Goal: Task Accomplishment & Management: Use online tool/utility

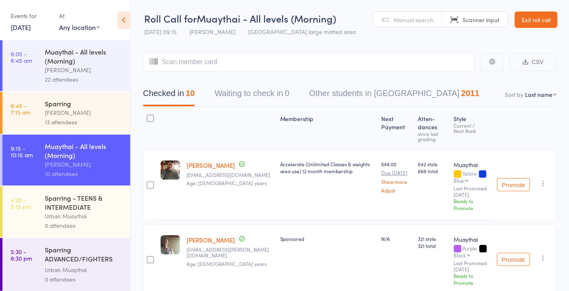
click at [73, 214] on div "Urban Muaythai" at bounding box center [84, 216] width 78 height 9
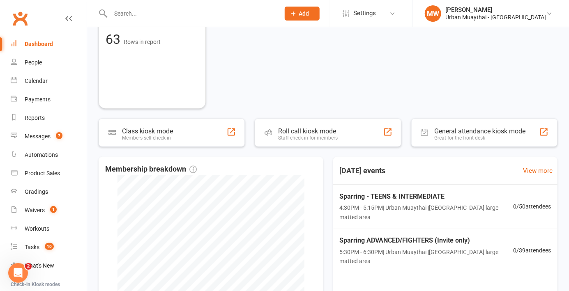
scroll to position [399, 0]
click at [335, 141] on div "Roll call kiosk mode Staff check-in for members" at bounding box center [328, 132] width 146 height 28
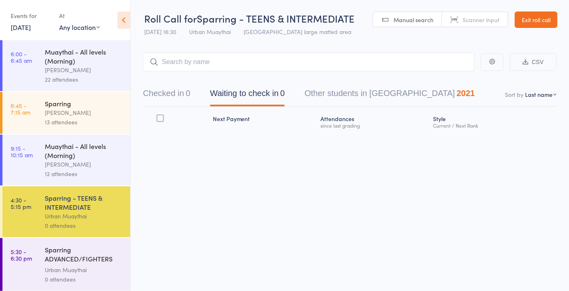
click at [477, 23] on span "Scanner input" at bounding box center [481, 20] width 37 height 8
click at [255, 239] on div "Roll Call for Sparring - TEENS & INTERMEDIATE [DATE] 16:30 Urban Muaythai Miami…" at bounding box center [284, 145] width 569 height 291
click at [483, 23] on span "Scanner input" at bounding box center [481, 20] width 37 height 8
click at [205, 64] on input "search" at bounding box center [308, 62] width 331 height 19
click at [474, 22] on span "Scanner input" at bounding box center [481, 20] width 37 height 8
